Goal: Task Accomplishment & Management: Complete application form

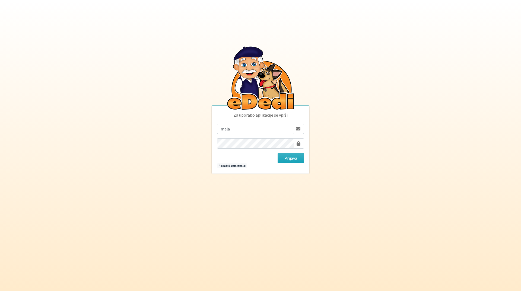
type input "[EMAIL_ADDRESS][DOMAIN_NAME]"
click at [278, 153] on button "Prijava" at bounding box center [291, 158] width 26 height 10
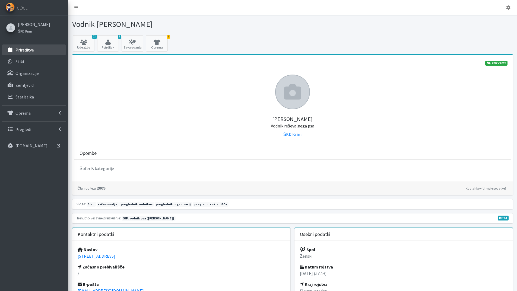
click at [27, 50] on p "Prireditve" at bounding box center [24, 49] width 18 height 5
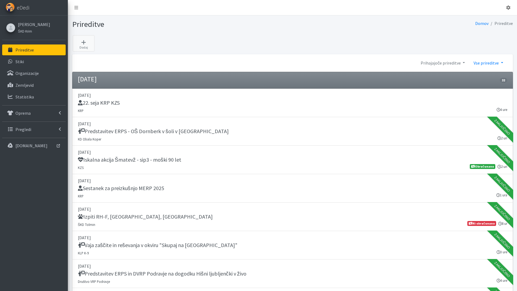
click at [503, 63] on link "Vse prireditve" at bounding box center [489, 63] width 38 height 11
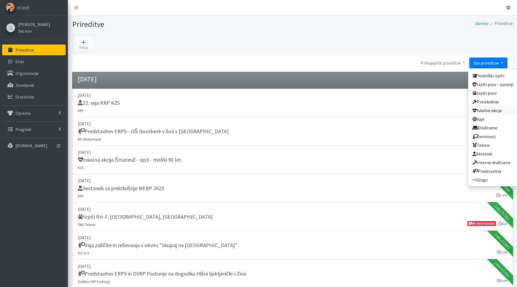
click at [494, 111] on link "Iskalne akcije" at bounding box center [492, 110] width 49 height 9
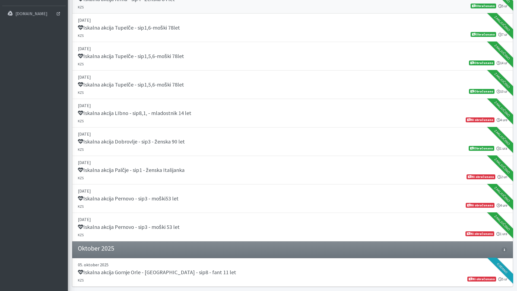
scroll to position [136, 0]
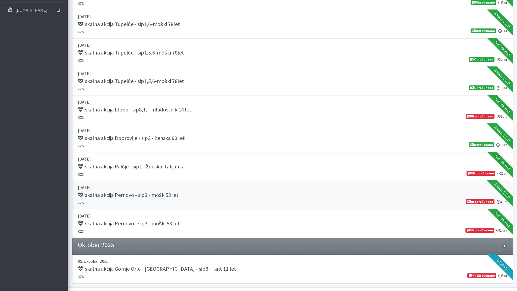
click at [141, 195] on h5 "Iskalna akcija Pernovo - sip3 - moški53 let" at bounding box center [128, 195] width 101 height 7
click at [154, 193] on h5 "Iskalna akcija Pernovo - sip3 - moški53 let" at bounding box center [128, 195] width 101 height 7
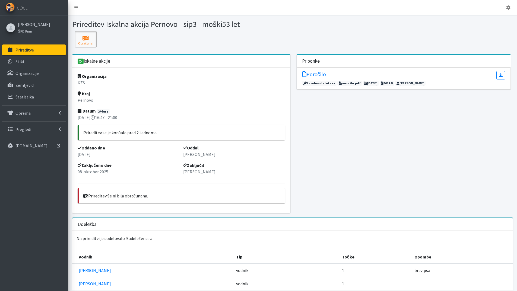
click at [85, 37] on icon at bounding box center [86, 38] width 18 height 5
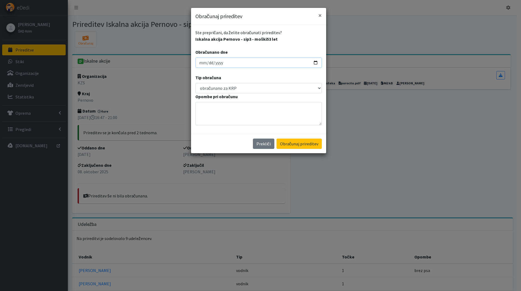
click at [200, 61] on input "[DATE]" at bounding box center [259, 63] width 127 height 10
type input "2025-10-25"
type input "2025-09-25"
click at [303, 144] on button "Obračunaj prireditev" at bounding box center [299, 144] width 45 height 10
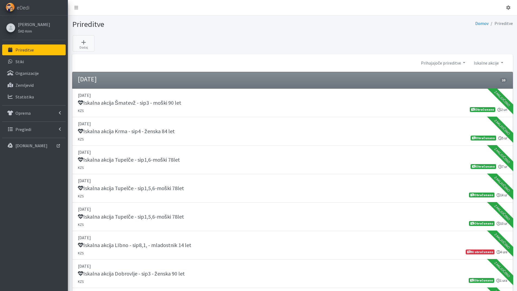
scroll to position [136, 0]
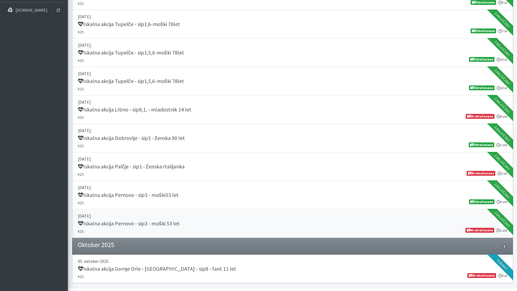
click at [102, 221] on h5 "Iskalna akcija Pernovo - sip3 - moški 53 let" at bounding box center [129, 224] width 102 height 7
click at [144, 109] on h5 "Iskalna akcija LIbno - sip8,1, - mladostnik 14 let" at bounding box center [135, 109] width 114 height 7
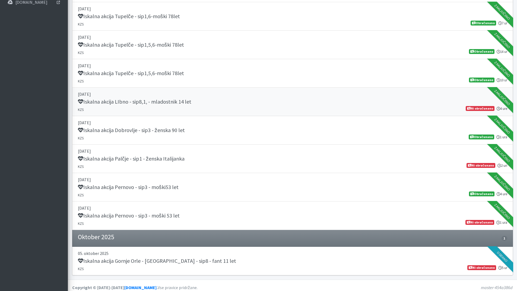
scroll to position [148, 0]
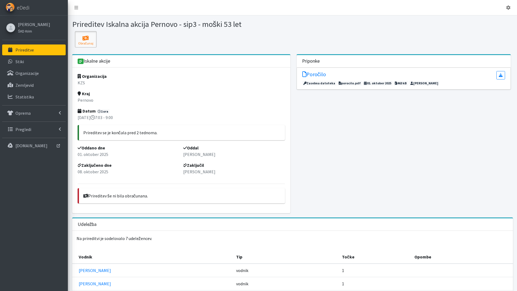
click at [83, 39] on icon at bounding box center [86, 38] width 18 height 5
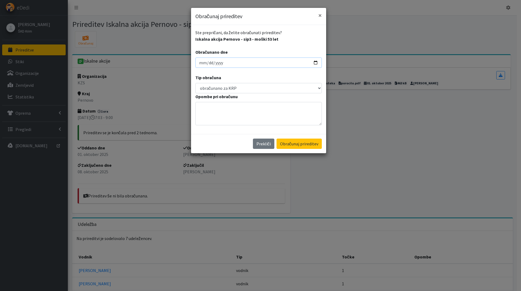
click at [201, 66] on input "2025-10-15" at bounding box center [259, 63] width 127 height 10
type input "2025-10-25"
type input "2025-09-25"
click at [277, 139] on button "Obračunaj prireditev" at bounding box center [299, 144] width 45 height 10
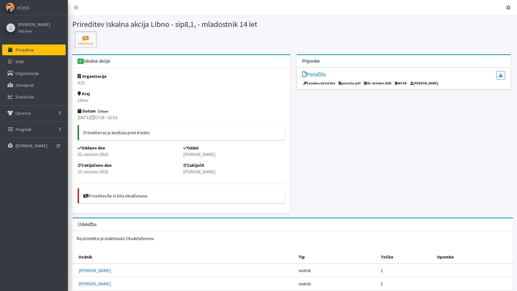
click at [86, 36] on icon at bounding box center [86, 38] width 18 height 5
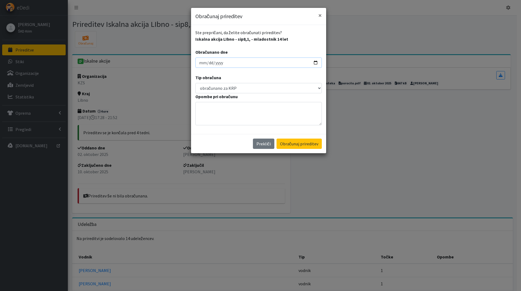
click at [203, 63] on input "2025-10-15" at bounding box center [259, 63] width 127 height 10
type input "2025-10-14"
click at [300, 146] on button "Obračunaj prireditev" at bounding box center [299, 144] width 45 height 10
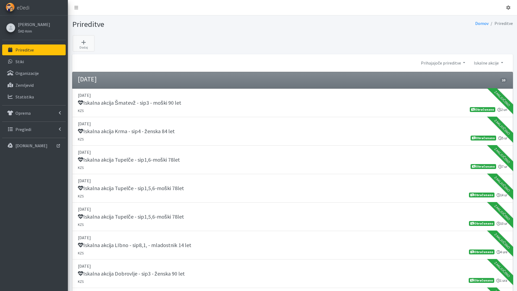
scroll to position [148, 0]
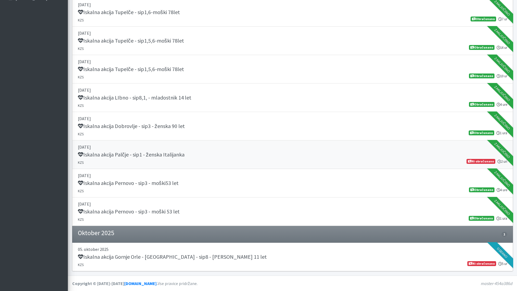
click at [114, 155] on h5 "Iskalna akcija Palčje - sip1 - ženska Italijanka" at bounding box center [131, 155] width 107 height 7
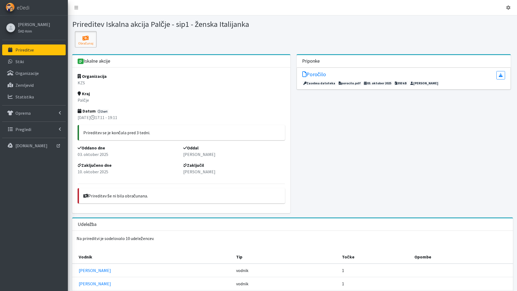
click at [87, 41] on button "Obračunaj" at bounding box center [86, 39] width 22 height 16
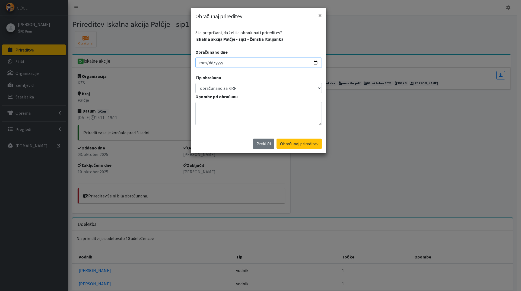
click at [200, 62] on input "2025-10-15" at bounding box center [259, 63] width 127 height 10
type input "2025-10-14"
click at [308, 143] on button "Obračunaj prireditev" at bounding box center [299, 144] width 45 height 10
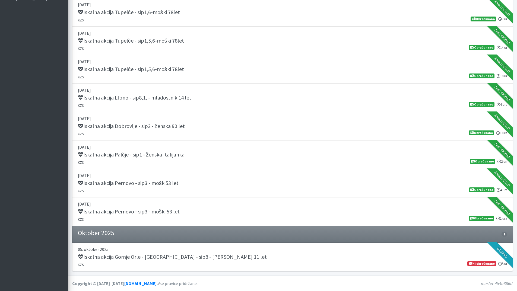
scroll to position [39, 0]
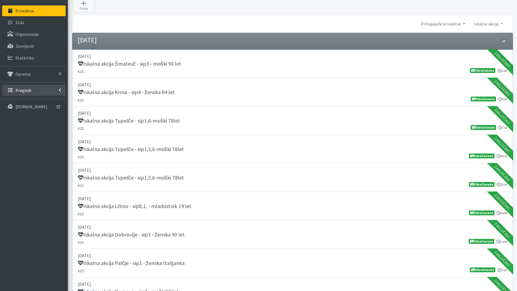
click at [33, 87] on link "Pregledi" at bounding box center [34, 90] width 64 height 11
click at [27, 99] on link "Vodniki" at bounding box center [34, 102] width 64 height 11
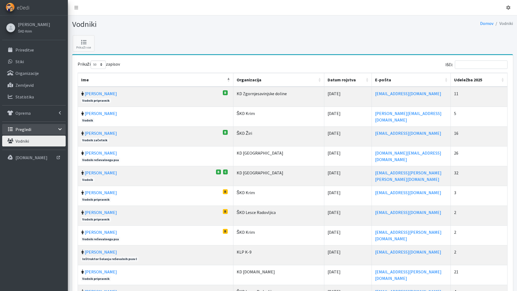
select select "50"
click at [475, 65] on input "Išči:" at bounding box center [481, 65] width 53 height 8
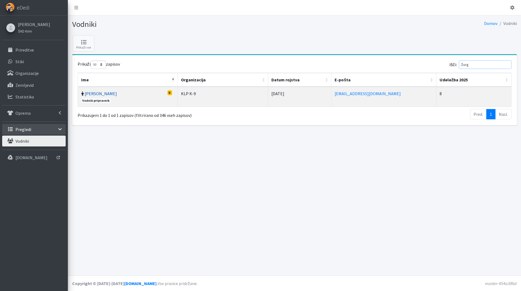
type input "žurg"
click at [87, 91] on link "[PERSON_NAME]" at bounding box center [101, 93] width 32 height 5
